Goal: Complete application form: Complete application form

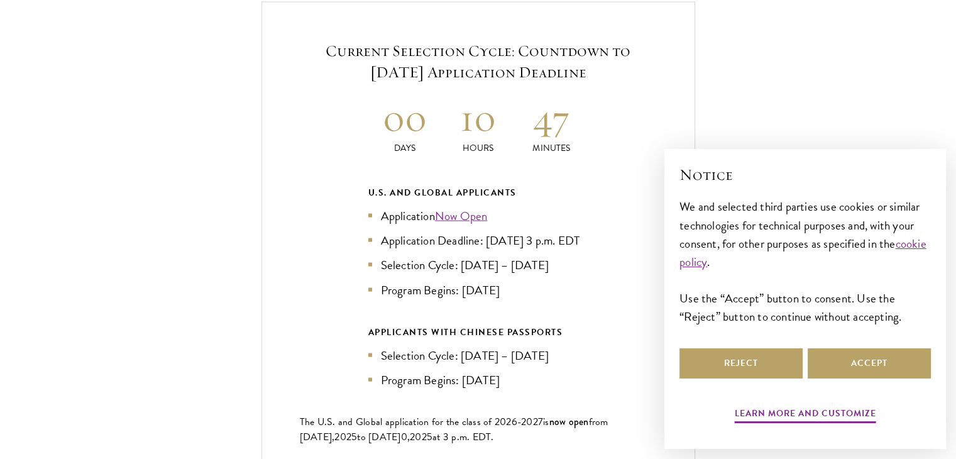
scroll to position [2727, 0]
click at [463, 206] on link "Now Open" at bounding box center [461, 215] width 53 height 18
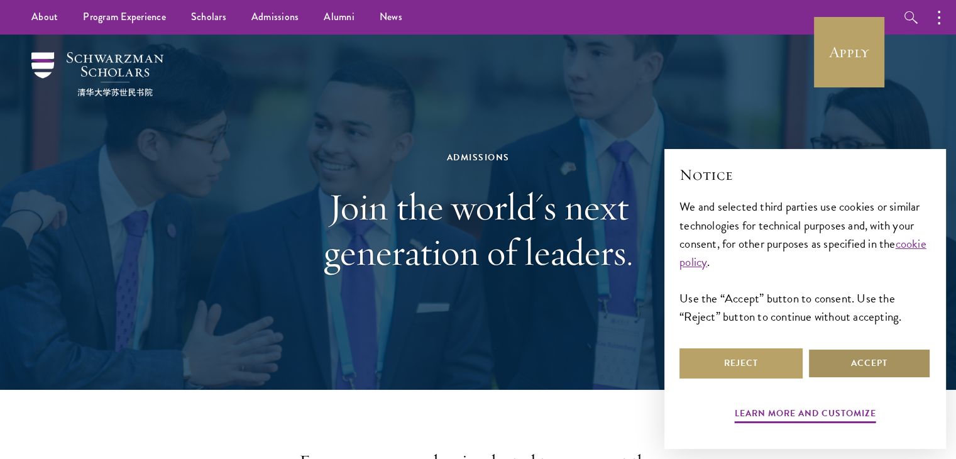
click at [880, 363] on button "Accept" at bounding box center [869, 363] width 123 height 30
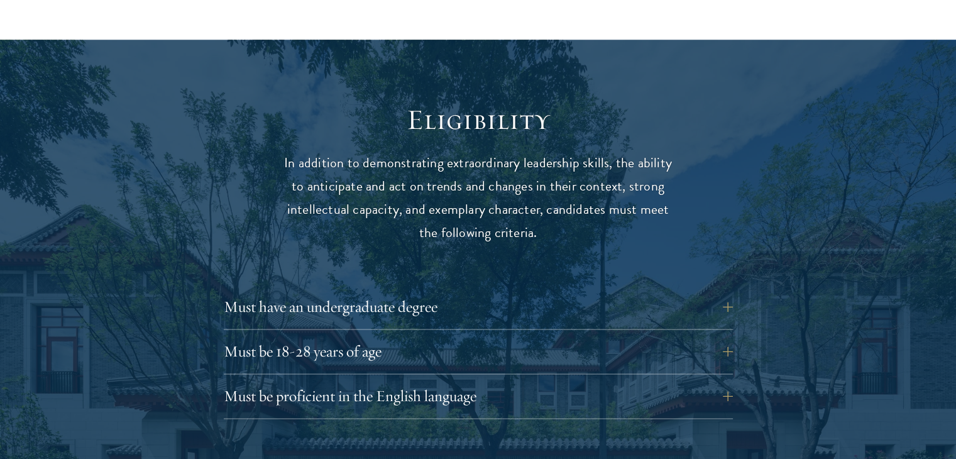
scroll to position [1577, 0]
click at [385, 292] on button "Must have an undergraduate degree" at bounding box center [487, 307] width 509 height 30
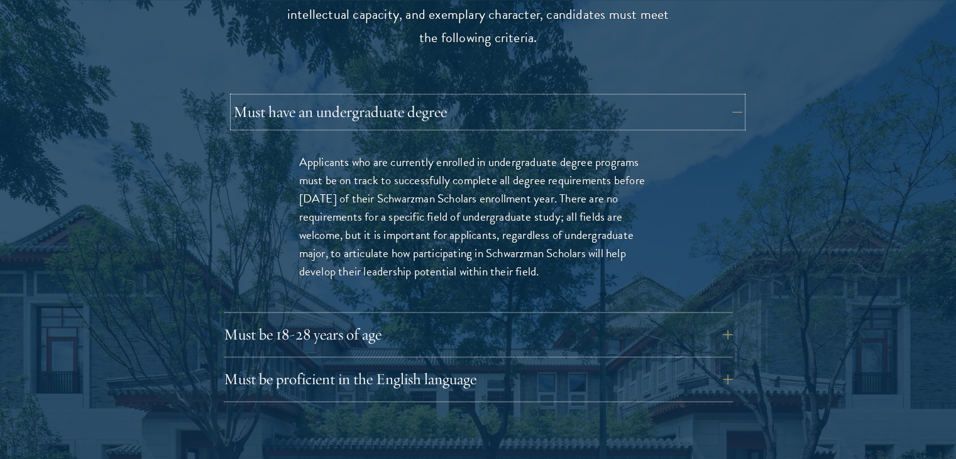
scroll to position [1775, 0]
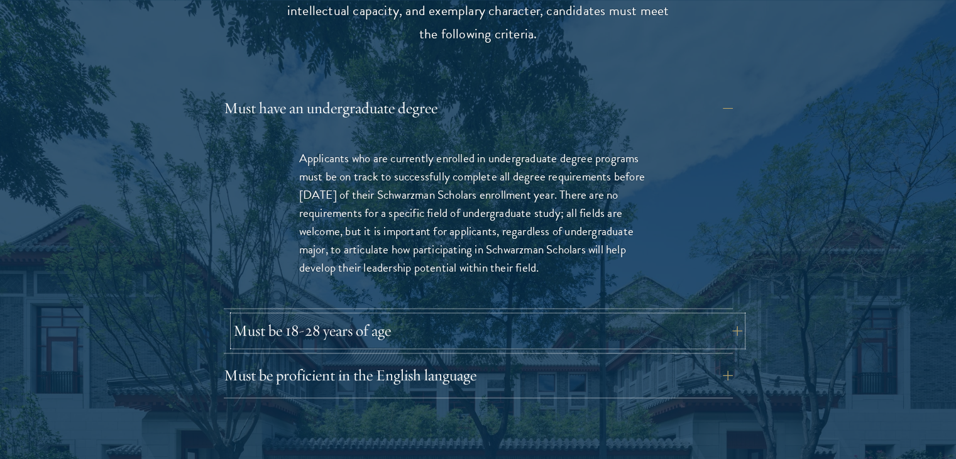
click at [343, 316] on button "Must be 18-28 years of age" at bounding box center [487, 331] width 509 height 30
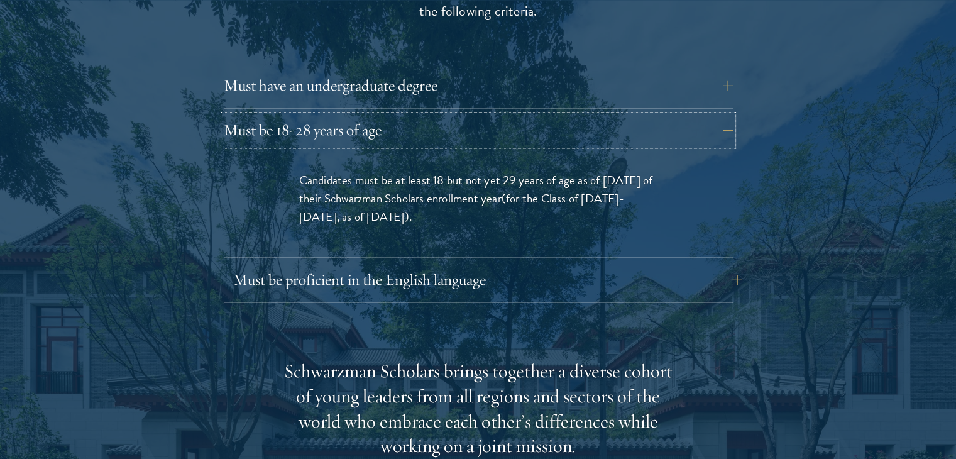
scroll to position [1798, 0]
click at [332, 265] on button "Must be proficient in the English language" at bounding box center [487, 280] width 509 height 30
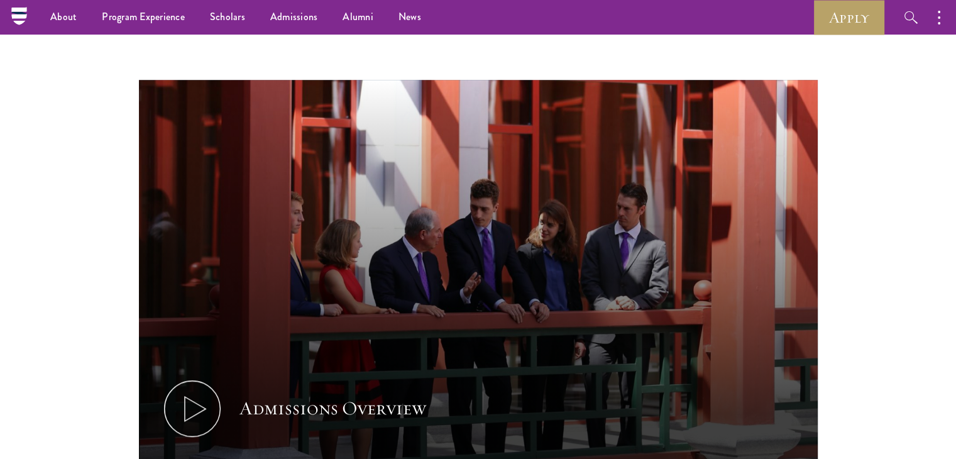
scroll to position [568, 0]
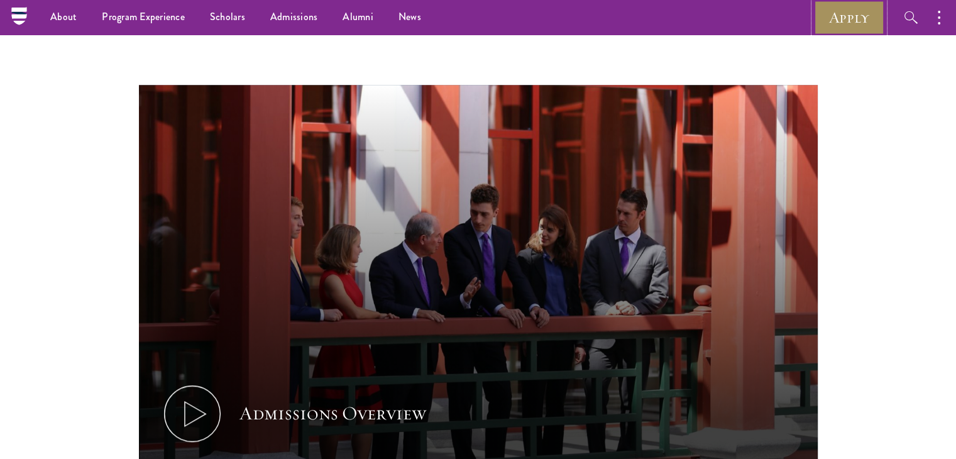
click at [849, 19] on link "Apply" at bounding box center [849, 17] width 70 height 35
